Goal: Information Seeking & Learning: Learn about a topic

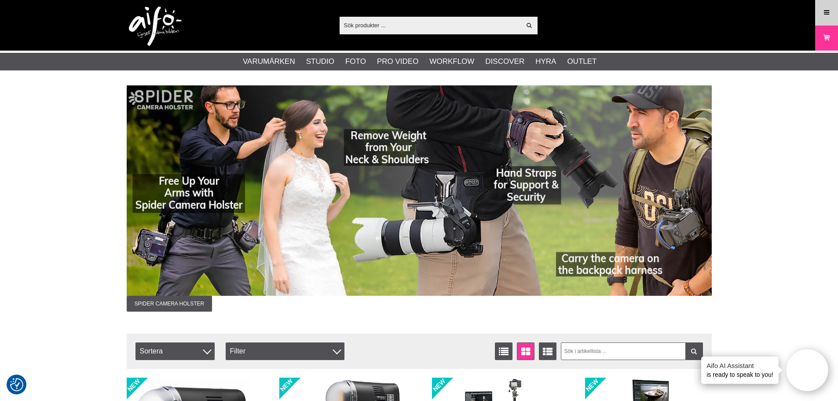
click at [831, 8] on link "Meny" at bounding box center [826, 12] width 22 height 21
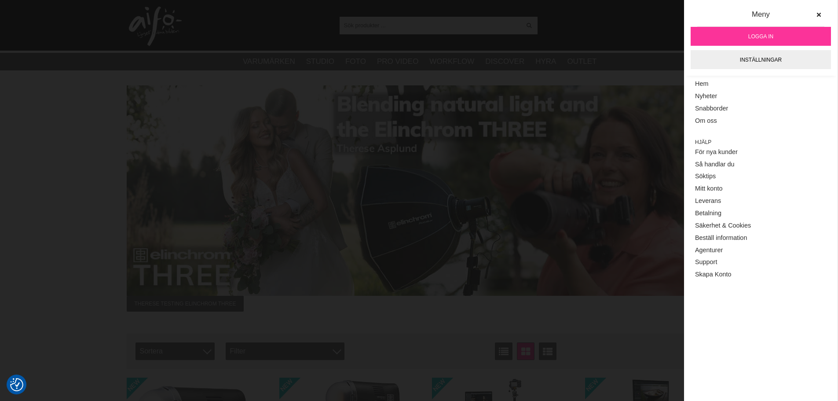
click at [540, 180] on img at bounding box center [419, 190] width 585 height 210
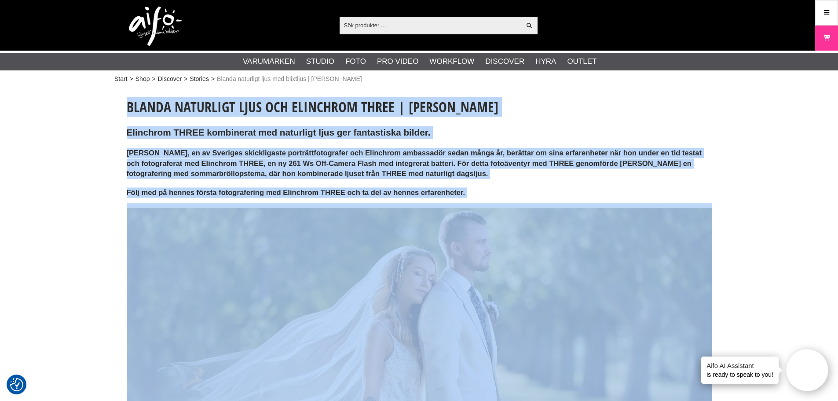
drag, startPoint x: 126, startPoint y: 105, endPoint x: 515, endPoint y: 203, distance: 401.7
click at [495, 193] on h4 "Följ med på hennes första fotografering med Elinchrom THREE och ta del av henne…" at bounding box center [419, 192] width 585 height 10
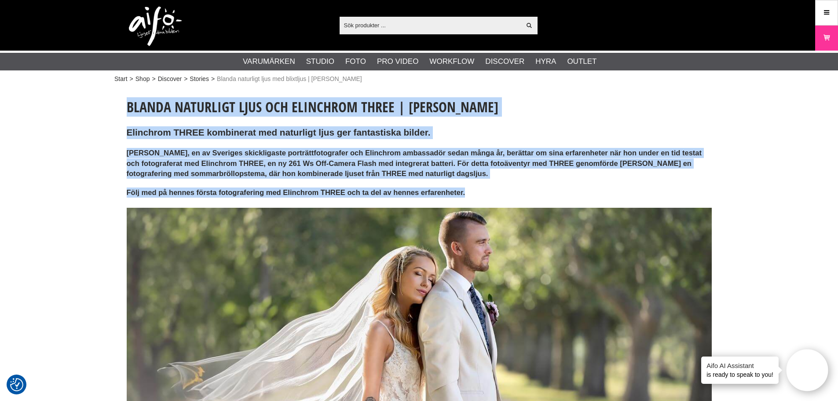
drag, startPoint x: 449, startPoint y: 189, endPoint x: 124, endPoint y: 107, distance: 335.1
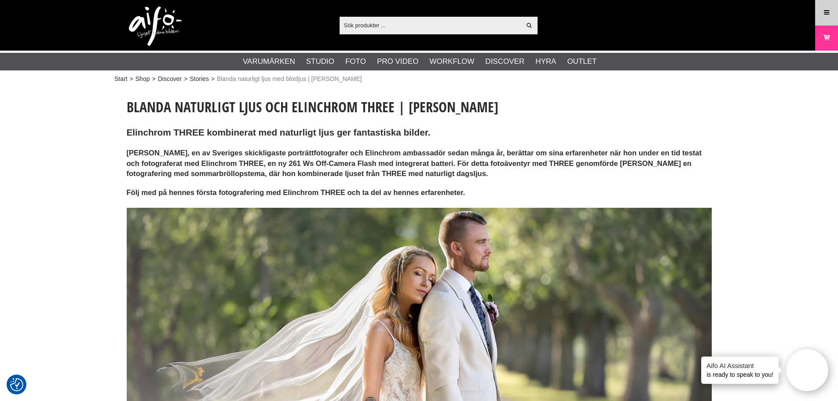
click at [825, 13] on icon at bounding box center [826, 13] width 8 height 10
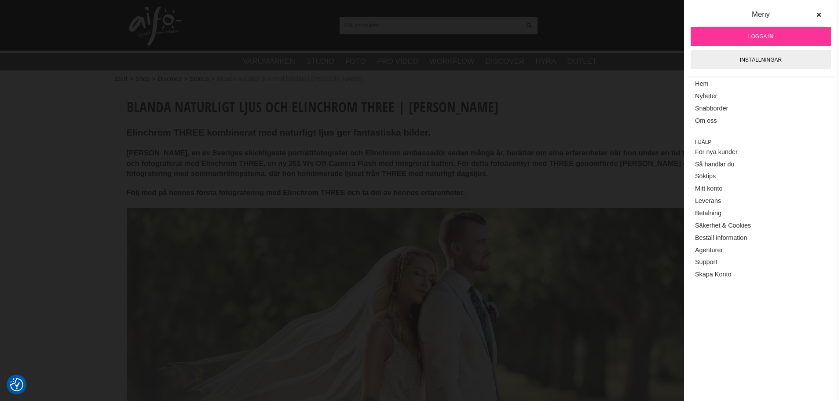
click at [749, 34] on span "Logga in" at bounding box center [760, 37] width 25 height 8
